Goal: Task Accomplishment & Management: Manage account settings

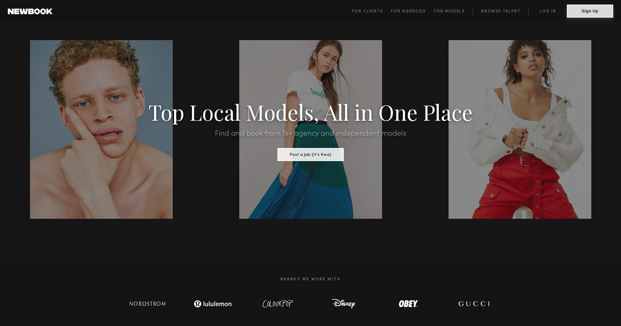
click at [580, 10] on button "Sign Up" at bounding box center [590, 11] width 46 height 13
click at [557, 8] on link "Log in" at bounding box center [547, 11] width 38 height 8
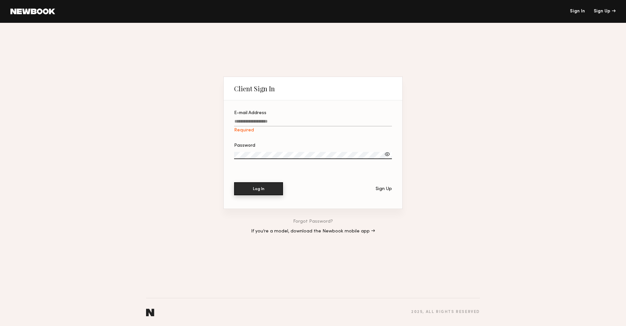
click at [247, 187] on button "Log In" at bounding box center [258, 188] width 49 height 13
click at [257, 121] on input "E-mail Address Required" at bounding box center [313, 122] width 158 height 7
type input "**********"
click at [258, 190] on button "Log In" at bounding box center [258, 188] width 49 height 13
click at [273, 150] on label "Password" at bounding box center [313, 154] width 158 height 22
